Goal: Task Accomplishment & Management: Manage account settings

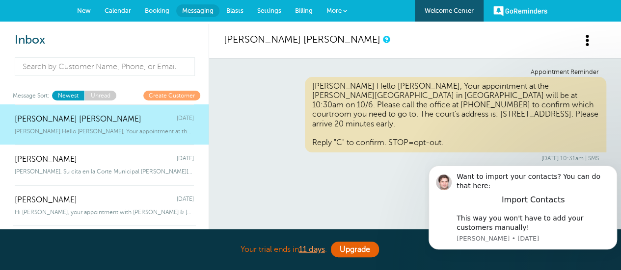
click at [159, 13] on span "Booking" at bounding box center [157, 10] width 25 height 7
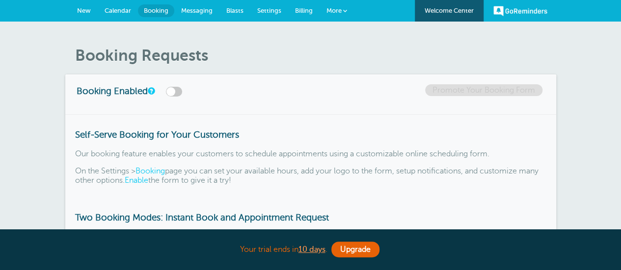
click at [117, 13] on span "Calendar" at bounding box center [118, 10] width 26 height 7
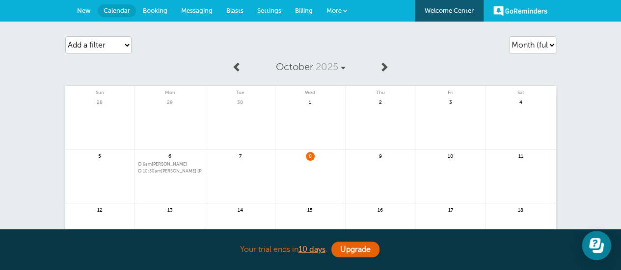
click at [204, 7] on span "Messaging" at bounding box center [196, 10] width 31 height 7
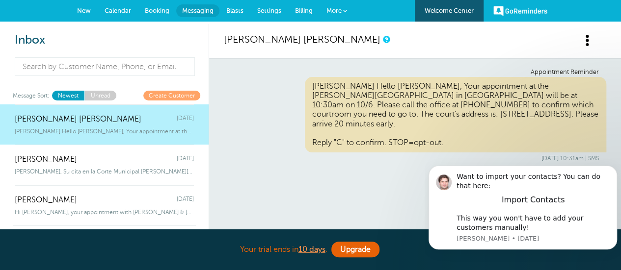
click at [269, 9] on span "Settings" at bounding box center [269, 10] width 24 height 7
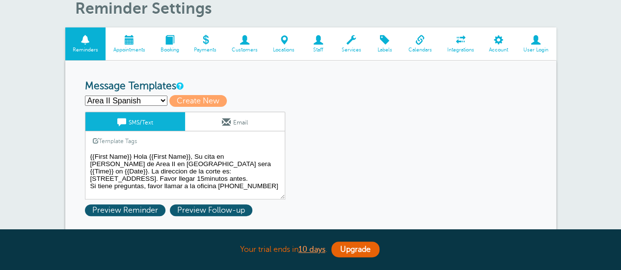
scroll to position [98, 0]
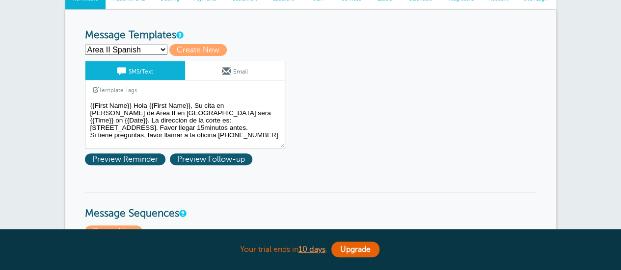
click at [164, 47] on select "Area II Spanish Area III Spanish Boone Spanish Butler Juvi Spanish Campbell Spa…" at bounding box center [126, 50] width 82 height 10
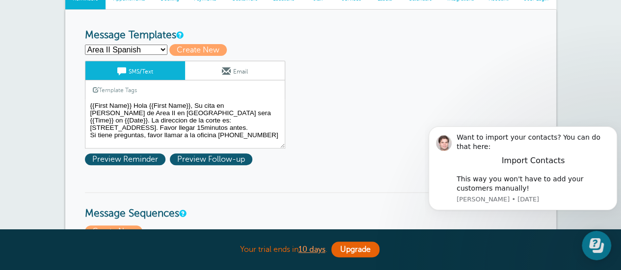
scroll to position [0, 0]
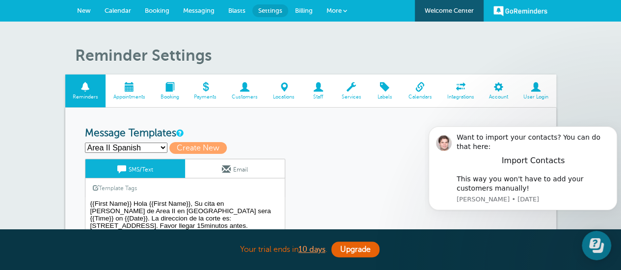
scroll to position [98, 0]
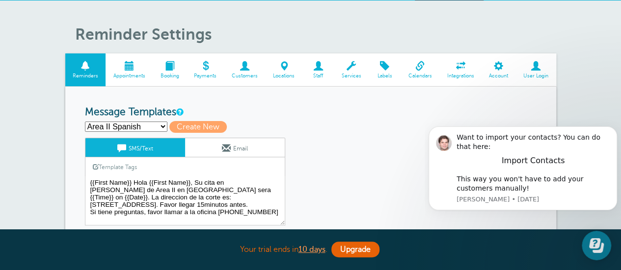
scroll to position [0, 0]
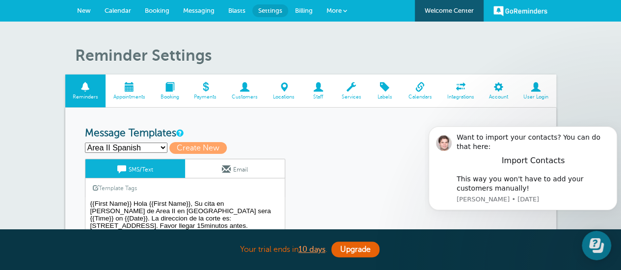
click at [132, 97] on span "Appointments" at bounding box center [128, 97] width 37 height 6
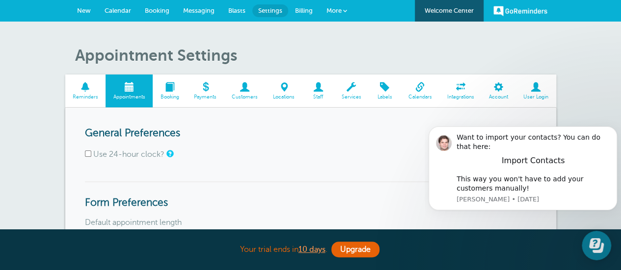
click at [118, 9] on span "Calendar" at bounding box center [118, 10] width 26 height 7
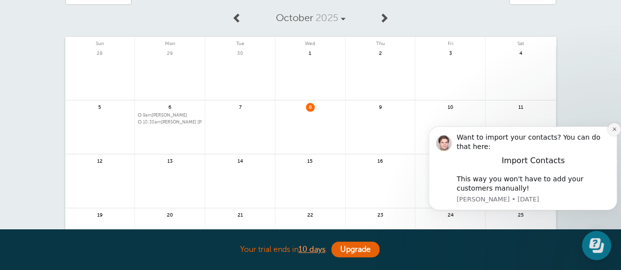
click at [611, 128] on icon "Dismiss notification" at bounding box center [613, 129] width 5 height 5
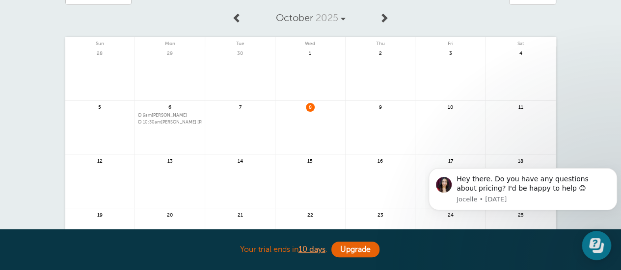
click at [459, 121] on link at bounding box center [450, 133] width 70 height 43
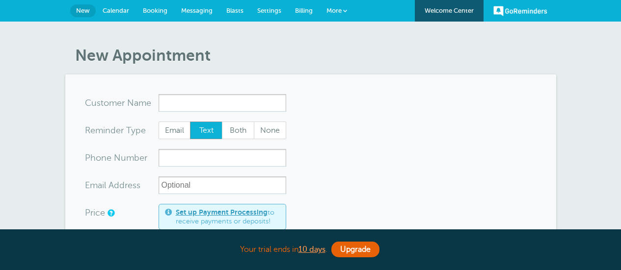
select select "163265"
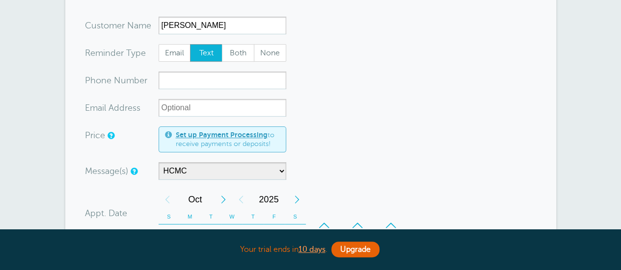
scroll to position [98, 0]
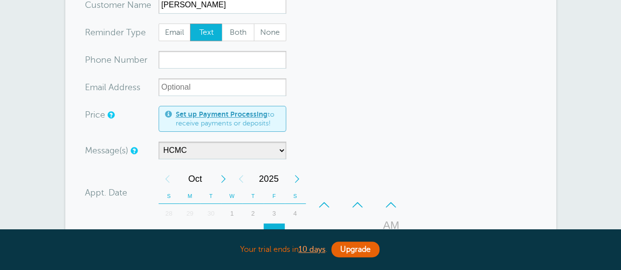
type input "[PERSON_NAME]"
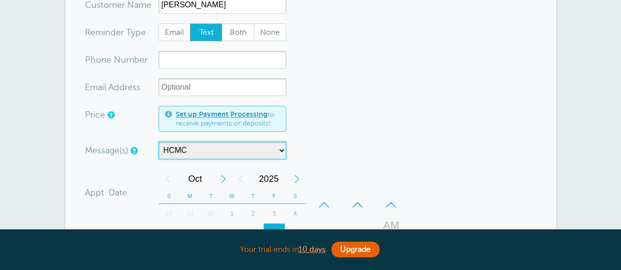
click at [278, 149] on select "HCMC HCMC Spanish Main Reminder Sequence" at bounding box center [223, 151] width 128 height 18
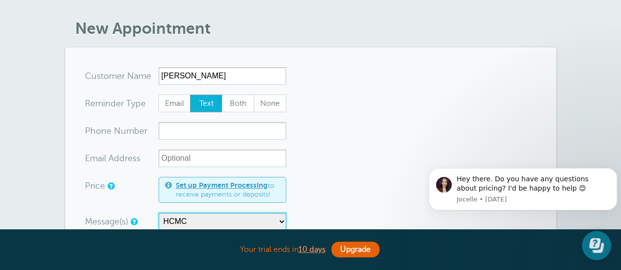
scroll to position [0, 0]
